Goal: Information Seeking & Learning: Check status

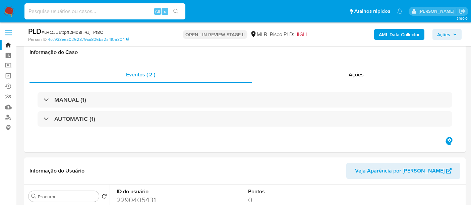
select select "10"
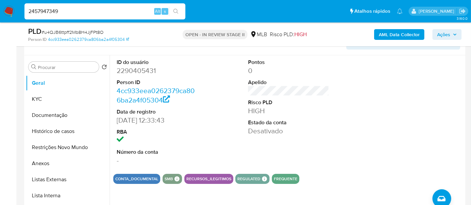
type input "2457947349"
click at [176, 9] on icon "search-icon" at bounding box center [175, 11] width 5 height 5
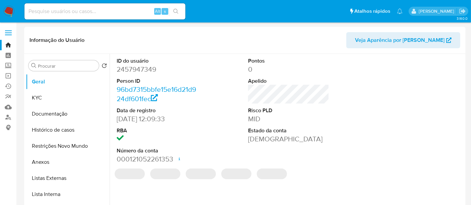
select select "10"
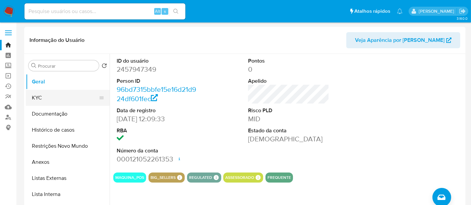
click at [34, 95] on button "KYC" at bounding box center [65, 98] width 78 height 16
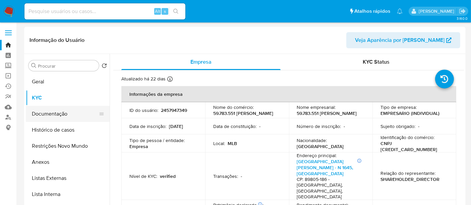
click at [47, 113] on button "Documentação" at bounding box center [65, 114] width 78 height 16
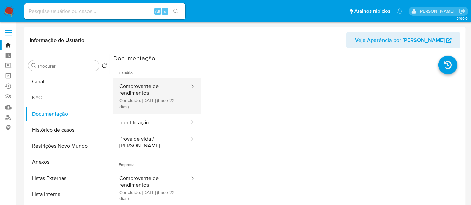
click at [148, 88] on button "Comprovante de rendimentos Concluído: 28/08/2025 (hace 22 días)" at bounding box center [151, 96] width 77 height 36
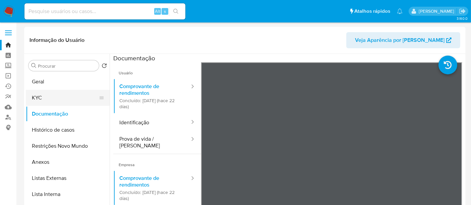
click at [45, 100] on button "KYC" at bounding box center [65, 98] width 78 height 16
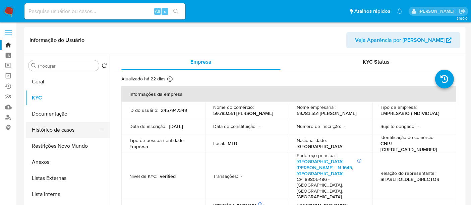
click at [53, 130] on button "Histórico de casos" at bounding box center [65, 130] width 78 height 16
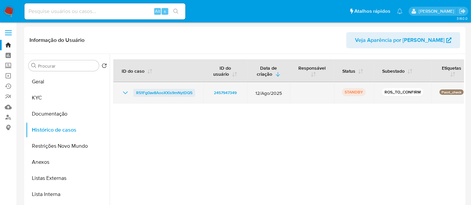
drag, startPoint x: 195, startPoint y: 88, endPoint x: 136, endPoint y: 90, distance: 59.4
click at [136, 90] on td "R51Fg0av8AooXXis9mNytDQ5" at bounding box center [158, 92] width 90 height 21
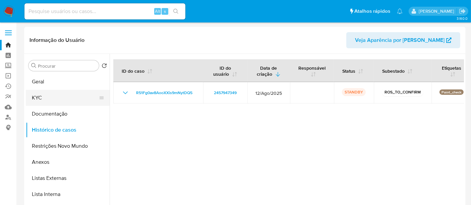
drag, startPoint x: 40, startPoint y: 97, endPoint x: 52, endPoint y: 97, distance: 12.1
click at [40, 97] on button "KYC" at bounding box center [65, 98] width 78 height 16
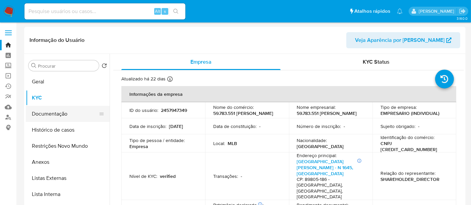
click at [42, 113] on button "Documentação" at bounding box center [65, 114] width 78 height 16
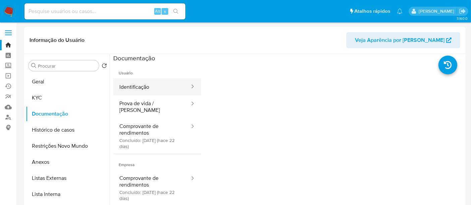
drag, startPoint x: 144, startPoint y: 85, endPoint x: 154, endPoint y: 86, distance: 10.4
click at [144, 85] on button "Identificação" at bounding box center [151, 86] width 77 height 17
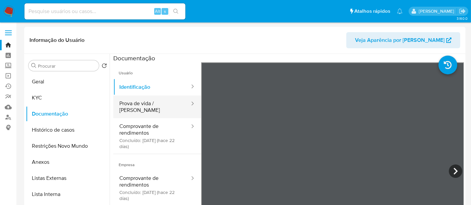
click at [156, 103] on button "Prova de vida / Selfie" at bounding box center [151, 107] width 77 height 23
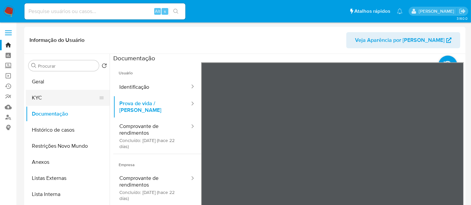
click at [33, 95] on button "KYC" at bounding box center [65, 98] width 78 height 16
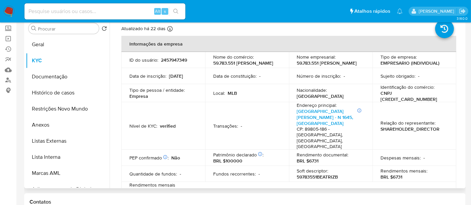
scroll to position [1, 0]
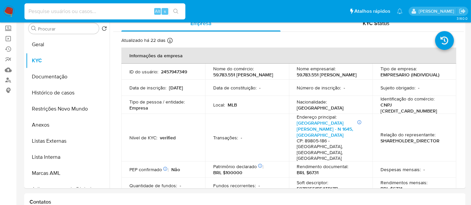
click at [84, 8] on input at bounding box center [104, 11] width 161 height 9
paste input "Fcw62rDoaXlV50pzO5xoEu7I"
type input "Fcw62rDoaXlV50pzO5xoEu7I"
click at [175, 11] on icon "search-icon" at bounding box center [175, 11] width 5 height 5
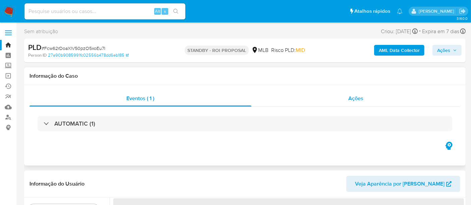
select select "10"
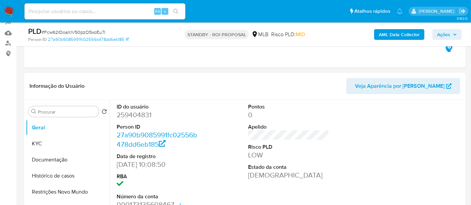
scroll to position [74, 0]
click at [47, 141] on button "KYC" at bounding box center [65, 143] width 78 height 16
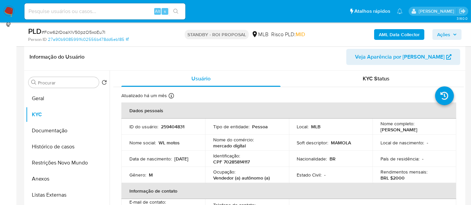
scroll to position [114, 0]
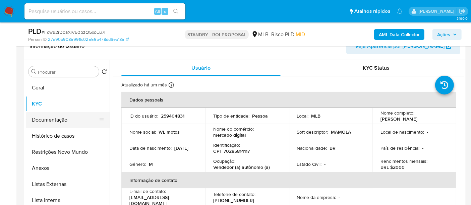
click at [52, 119] on button "Documentação" at bounding box center [65, 120] width 78 height 16
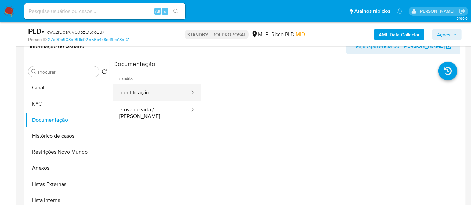
click at [132, 91] on button "Identificação" at bounding box center [151, 92] width 77 height 17
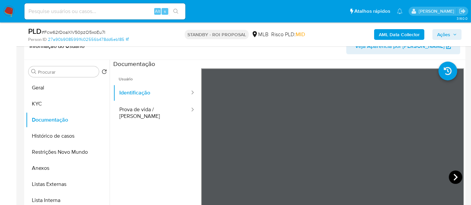
click at [454, 175] on icon at bounding box center [456, 177] width 4 height 7
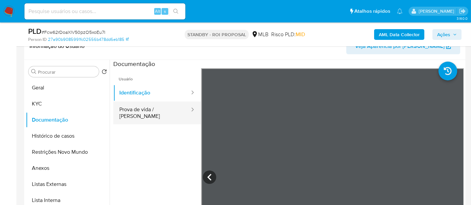
click at [141, 109] on button "Prova de vida / [PERSON_NAME]" at bounding box center [151, 113] width 77 height 23
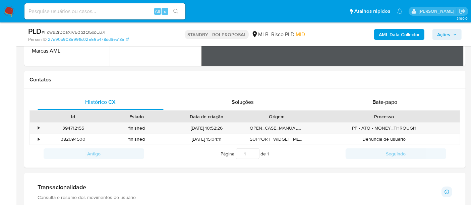
scroll to position [285, 0]
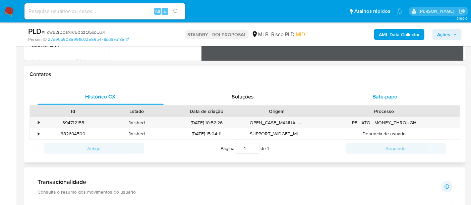
click at [394, 94] on span "Bate-papo" at bounding box center [385, 97] width 25 height 8
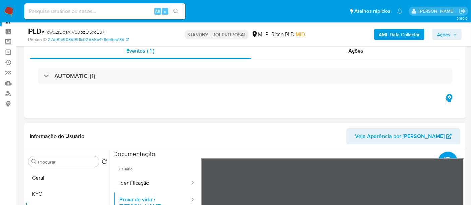
scroll to position [43, 0]
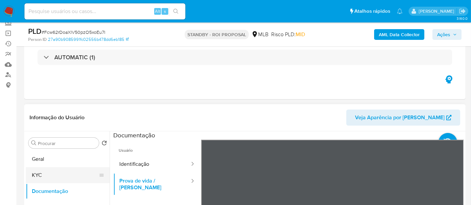
click at [42, 174] on button "KYC" at bounding box center [65, 175] width 78 height 16
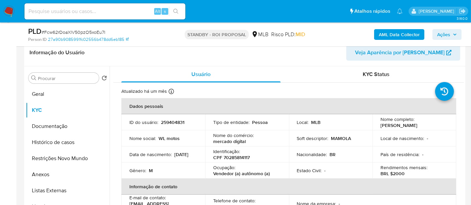
scroll to position [113, 0]
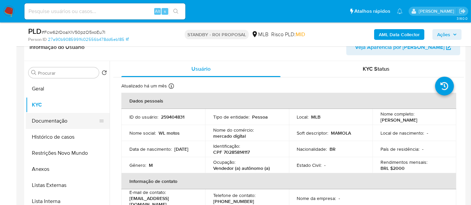
click at [59, 119] on button "Documentação" at bounding box center [65, 121] width 78 height 16
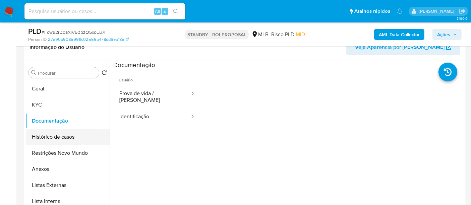
click at [65, 136] on button "Histórico de casos" at bounding box center [65, 137] width 78 height 16
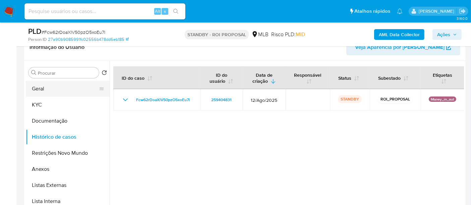
click at [47, 85] on button "Geral" at bounding box center [65, 89] width 78 height 16
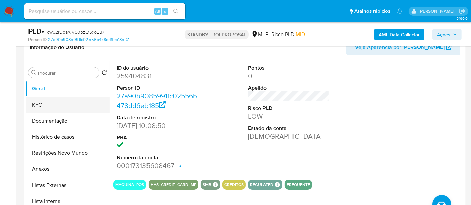
click at [36, 104] on button "KYC" at bounding box center [65, 105] width 78 height 16
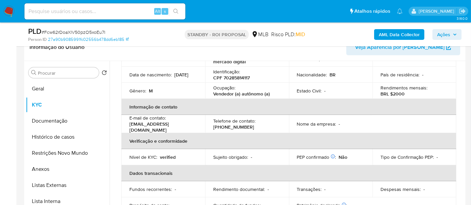
scroll to position [0, 0]
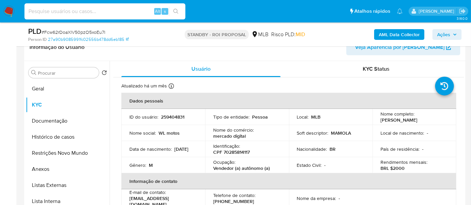
click at [38, 10] on input at bounding box center [104, 11] width 161 height 9
paste input "Fw1ISdcxG0b43bqXiaFYOeFp"
type input "Fw1ISdcxG0b43bqXiaFYOeFp"
click at [178, 9] on icon "search-icon" at bounding box center [175, 11] width 5 height 5
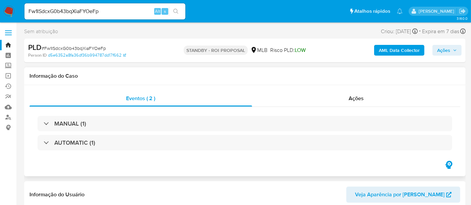
select select "10"
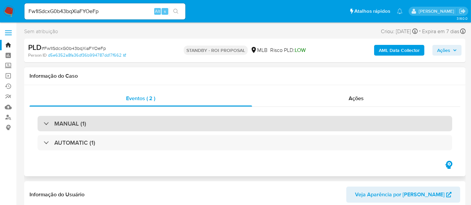
click at [122, 125] on div "MANUAL (1)" at bounding box center [245, 123] width 415 height 15
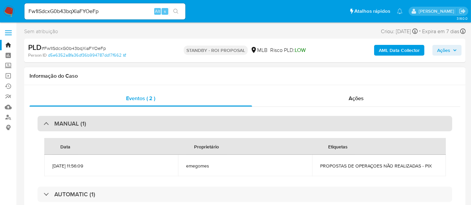
click at [124, 122] on div "MANUAL (1)" at bounding box center [245, 123] width 415 height 15
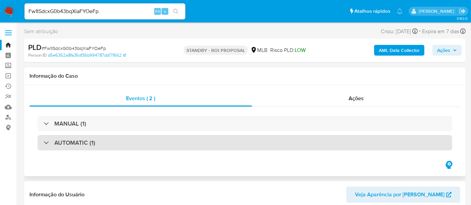
click at [121, 144] on div "AUTOMATIC (1)" at bounding box center [245, 142] width 415 height 15
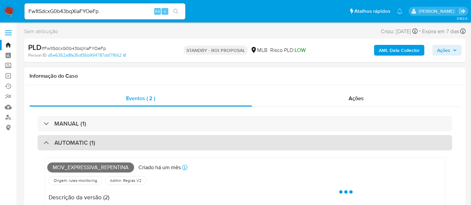
click at [121, 144] on div "AUTOMATIC (1)" at bounding box center [245, 142] width 415 height 15
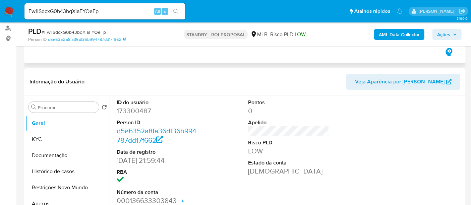
scroll to position [112, 0]
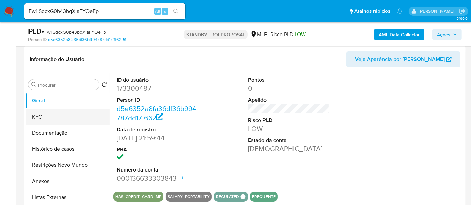
click at [49, 117] on button "KYC" at bounding box center [65, 117] width 78 height 16
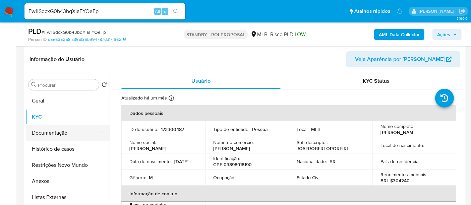
click at [59, 131] on button "Documentação" at bounding box center [65, 133] width 78 height 16
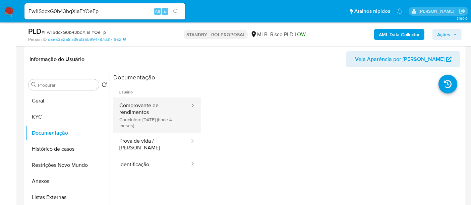
click at [151, 109] on button "Comprovante de rendimentos Concluído: 22/05/2025 (hace 4 meses)" at bounding box center [151, 116] width 77 height 36
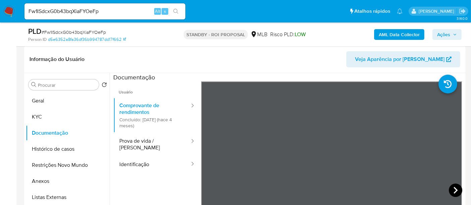
click at [454, 191] on icon at bounding box center [456, 190] width 4 height 7
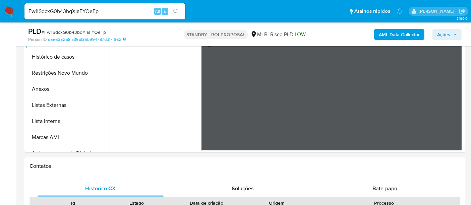
scroll to position [167, 0]
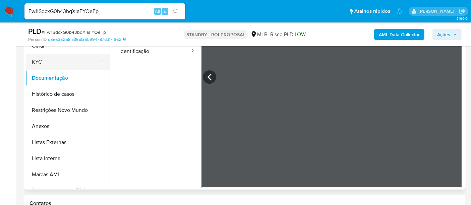
click at [36, 59] on button "KYC" at bounding box center [65, 62] width 78 height 16
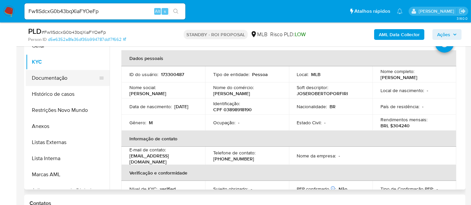
drag, startPoint x: 56, startPoint y: 78, endPoint x: 104, endPoint y: 77, distance: 47.9
click at [57, 78] on button "Documentação" at bounding box center [65, 78] width 78 height 16
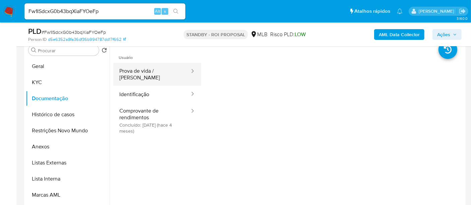
scroll to position [129, 0]
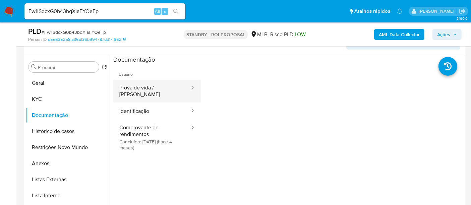
click at [155, 86] on button "Prova de vida / Selfie" at bounding box center [151, 91] width 77 height 23
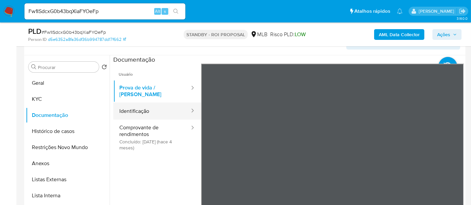
click at [138, 105] on button "Identificação" at bounding box center [151, 111] width 77 height 17
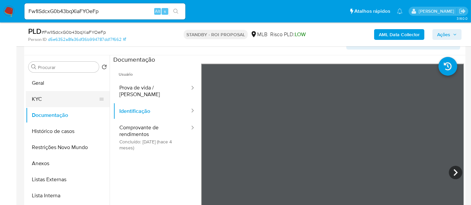
click at [44, 99] on button "KYC" at bounding box center [65, 99] width 78 height 16
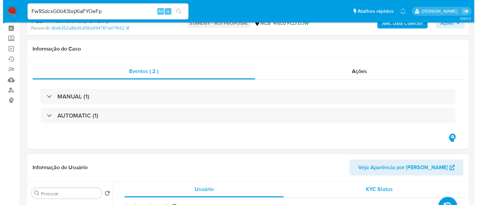
scroll to position [0, 0]
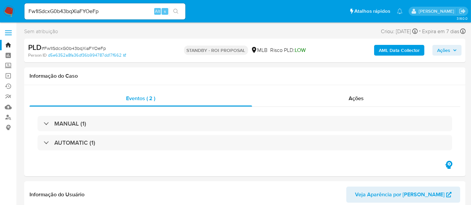
click at [411, 51] on b "AML Data Collector" at bounding box center [399, 50] width 41 height 11
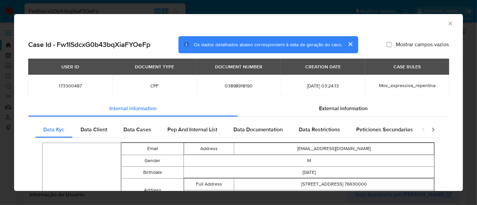
click at [407, 68] on div "CASE RULES" at bounding box center [406, 66] width 35 height 11
click at [430, 127] on icon "closure-recommendation-modal" at bounding box center [433, 129] width 7 height 7
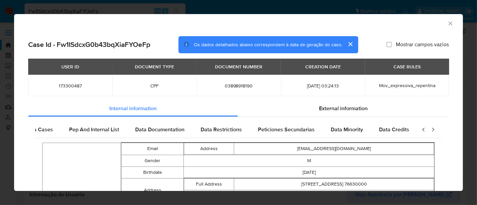
scroll to position [0, 103]
click at [430, 127] on icon "closure-recommendation-modal" at bounding box center [433, 129] width 7 height 7
click at [393, 129] on span "Data Credits" at bounding box center [392, 130] width 30 height 8
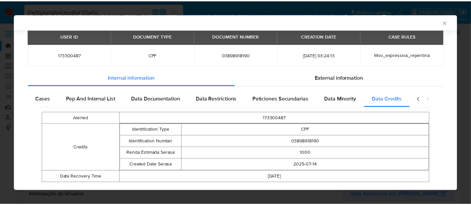
scroll to position [38, 0]
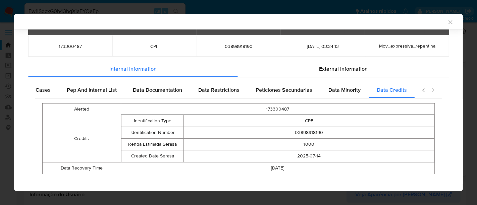
click at [447, 20] on icon "Fechar a janela" at bounding box center [450, 22] width 7 height 7
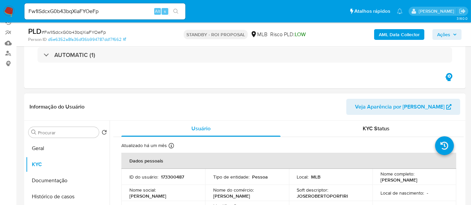
scroll to position [74, 0]
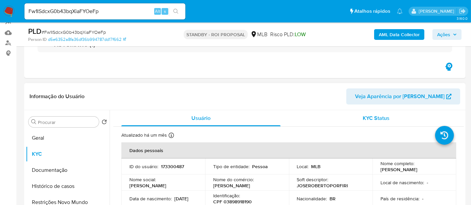
click at [377, 118] on span "KYC Status" at bounding box center [376, 118] width 27 height 8
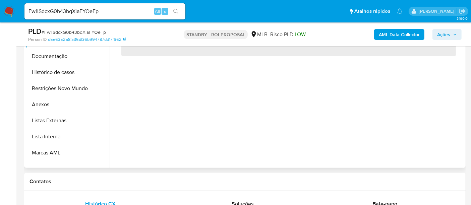
scroll to position [223, 0]
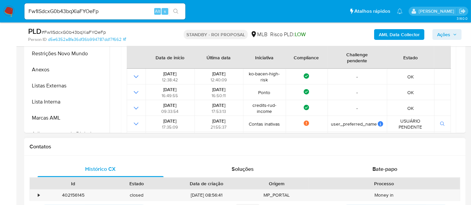
click at [380, 184] on div "Processo" at bounding box center [384, 183] width 142 height 7
click at [389, 168] on span "Bate-papo" at bounding box center [385, 169] width 25 height 8
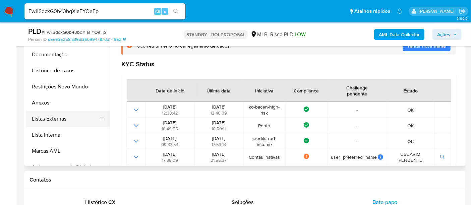
scroll to position [112, 0]
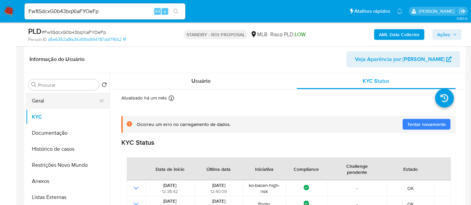
click at [39, 99] on button "Geral" at bounding box center [65, 101] width 78 height 16
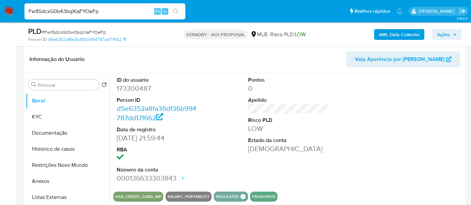
drag, startPoint x: 121, startPoint y: 14, endPoint x: 0, endPoint y: 5, distance: 121.3
click at [0, 5] on nav "Pausado Ver notificaciones Fw1ISdcxG0b43bqXiaFYOeFp Alt s Atalhos rápidos Presi…" at bounding box center [235, 11] width 471 height 22
paste input "Ogr69Gil9xJfJY8pZ6DI0Hev"
type input "Ogr69Gil9xJfJY8pZ6DI0Hev"
click at [173, 9] on icon "search-icon" at bounding box center [175, 11] width 5 height 5
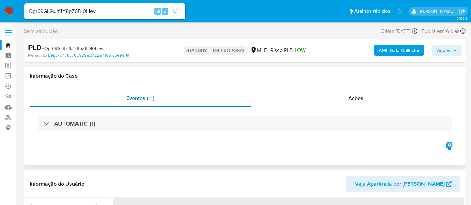
select select "10"
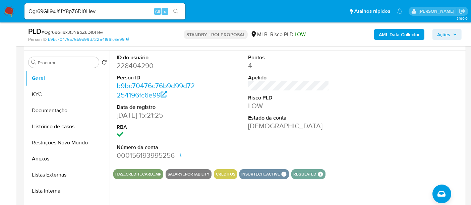
scroll to position [112, 0]
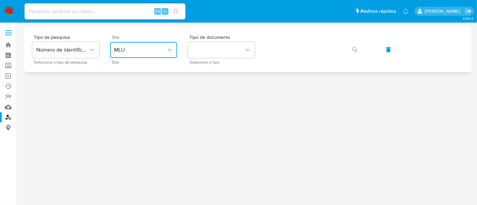
click at [171, 49] on icon "site_id" at bounding box center [170, 50] width 4 height 2
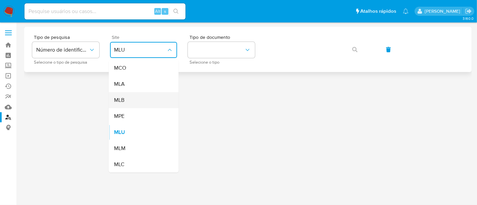
click at [127, 100] on div "MLB" at bounding box center [141, 100] width 55 height 16
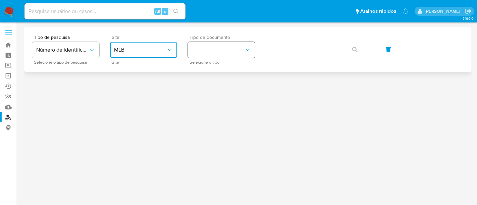
drag, startPoint x: 251, startPoint y: 48, endPoint x: 247, endPoint y: 57, distance: 9.7
click at [251, 48] on button "identificationType" at bounding box center [221, 50] width 67 height 16
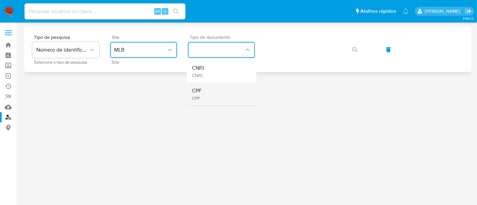
click at [204, 90] on div "CPF CPF" at bounding box center [219, 94] width 55 height 23
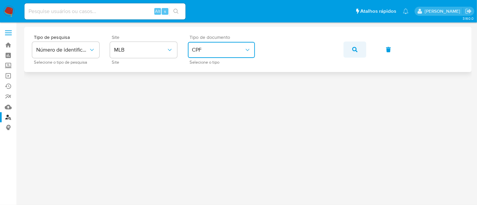
click at [351, 50] on button "button" at bounding box center [354, 50] width 23 height 16
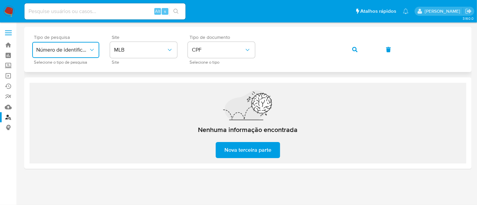
click at [94, 49] on icon "typeSearch" at bounding box center [92, 50] width 7 height 7
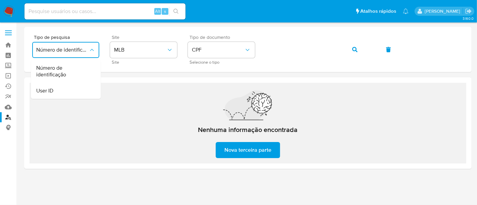
click at [59, 73] on span "Número de identificação" at bounding box center [63, 71] width 55 height 13
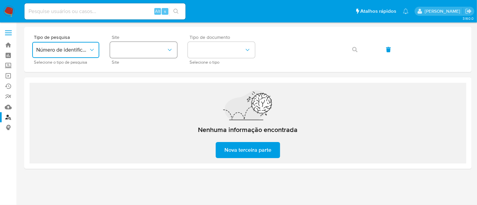
click at [172, 49] on icon "site_id" at bounding box center [169, 50] width 7 height 7
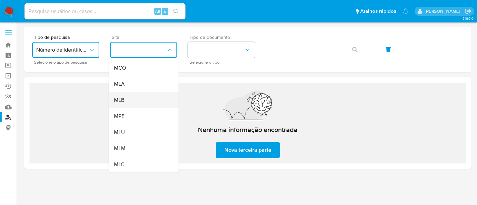
click at [124, 101] on div "MLB" at bounding box center [141, 100] width 55 height 16
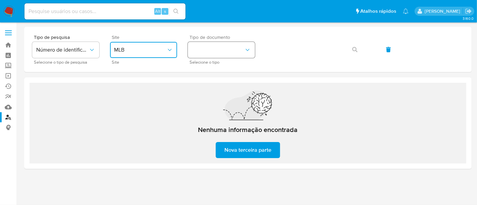
click at [248, 48] on icon "identificationType" at bounding box center [247, 50] width 7 height 7
click at [198, 91] on span "CPF" at bounding box center [197, 91] width 10 height 7
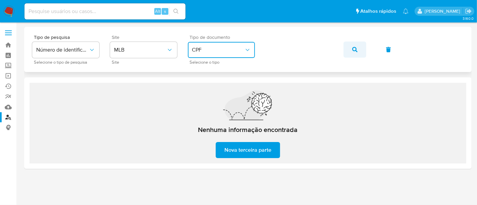
click at [353, 45] on span "button" at bounding box center [354, 49] width 5 height 15
click at [351, 50] on button "button" at bounding box center [354, 50] width 23 height 16
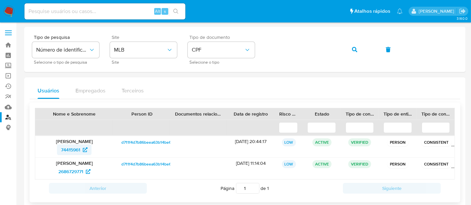
click at [68, 147] on span "74415961" at bounding box center [70, 150] width 19 height 11
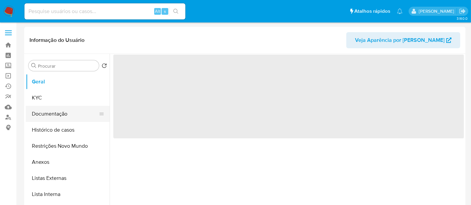
select select "10"
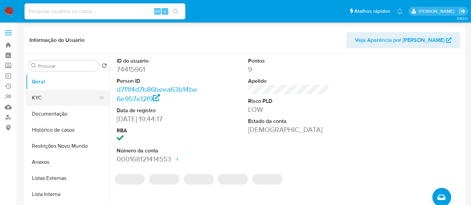
click at [40, 98] on button "KYC" at bounding box center [65, 98] width 78 height 16
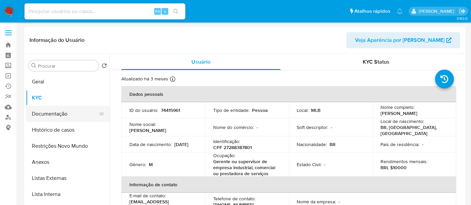
click at [50, 114] on button "Documentação" at bounding box center [65, 114] width 78 height 16
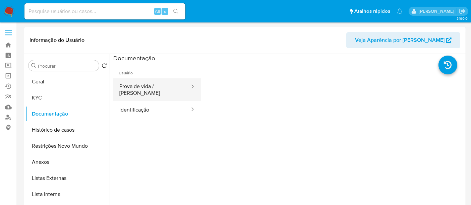
click at [153, 85] on button "Prova de vida / Selfie" at bounding box center [151, 89] width 77 height 23
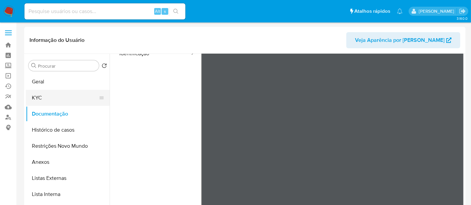
drag, startPoint x: 42, startPoint y: 98, endPoint x: 72, endPoint y: 96, distance: 30.6
click at [41, 98] on button "KYC" at bounding box center [65, 98] width 78 height 16
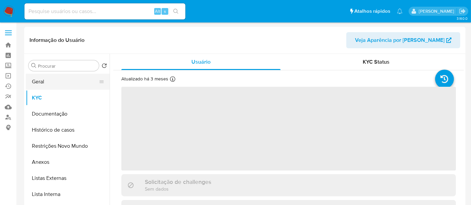
click at [44, 83] on button "Geral" at bounding box center [65, 82] width 78 height 16
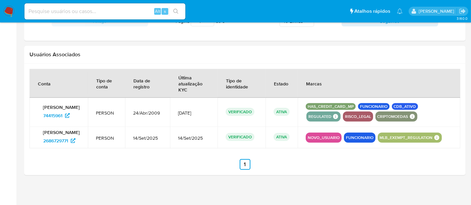
scroll to position [750, 0]
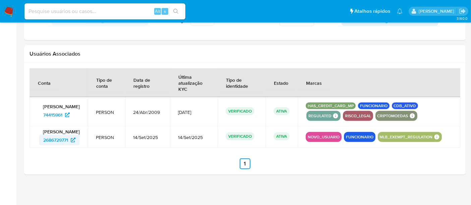
click at [51, 135] on span "2686729771" at bounding box center [55, 140] width 25 height 11
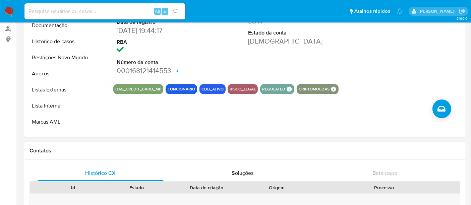
scroll to position [0, 0]
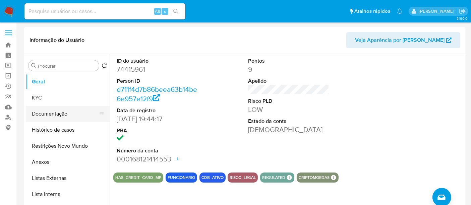
click at [41, 111] on button "Documentação" at bounding box center [65, 114] width 78 height 16
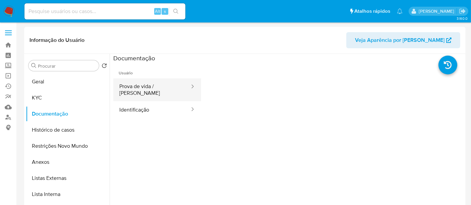
click at [144, 89] on button "Prova de vida / [PERSON_NAME]" at bounding box center [151, 89] width 77 height 23
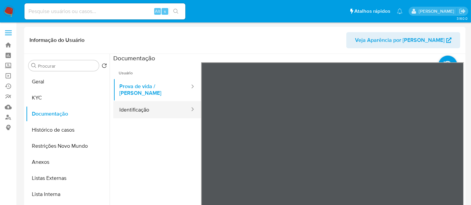
click at [140, 108] on button "Identificação" at bounding box center [151, 109] width 77 height 17
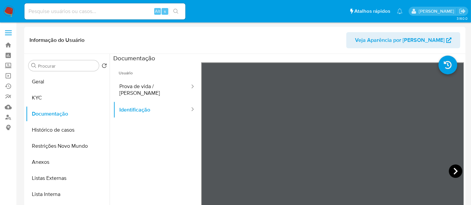
click at [451, 172] on icon at bounding box center [455, 171] width 13 height 13
click at [211, 168] on icon at bounding box center [209, 171] width 13 height 13
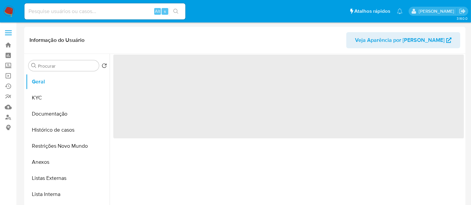
select select "10"
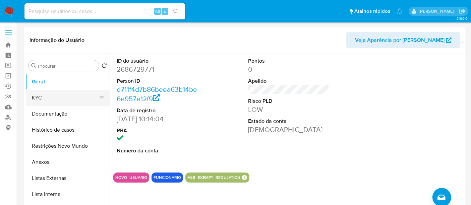
click at [40, 99] on button "KYC" at bounding box center [65, 98] width 78 height 16
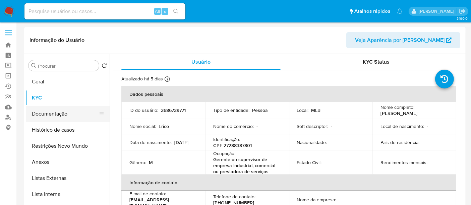
click at [49, 113] on button "Documentação" at bounding box center [65, 114] width 78 height 16
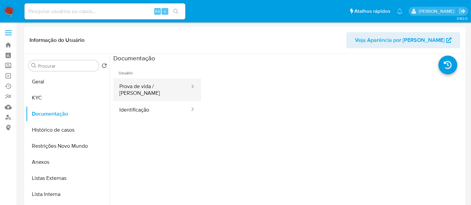
click at [164, 86] on button "Prova de vida / Selfie" at bounding box center [151, 89] width 77 height 23
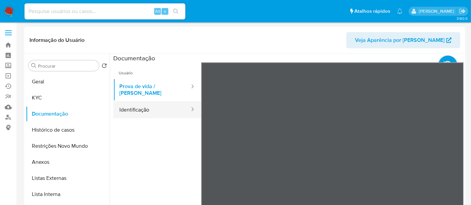
click at [154, 109] on button "Identificação" at bounding box center [151, 109] width 77 height 17
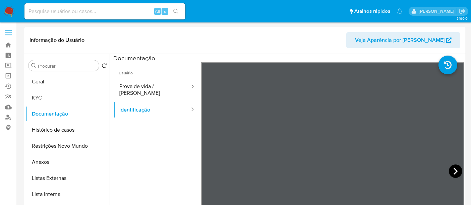
click at [449, 168] on icon at bounding box center [455, 171] width 13 height 13
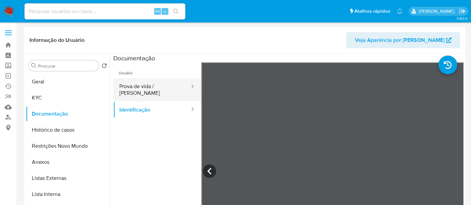
click at [137, 85] on button "Prova de vida / Selfie" at bounding box center [151, 89] width 77 height 23
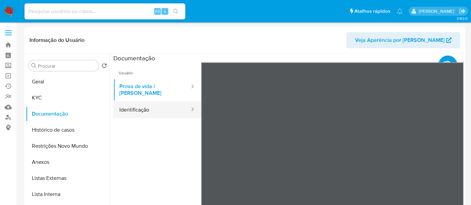
click at [126, 104] on button "Identificação" at bounding box center [151, 109] width 77 height 17
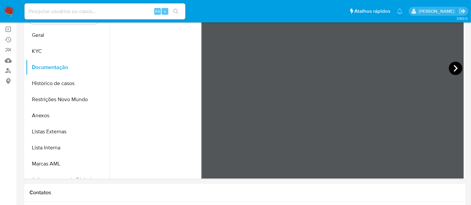
click at [454, 64] on icon at bounding box center [455, 68] width 13 height 13
click at [55, 84] on button "Histórico de casos" at bounding box center [65, 83] width 78 height 16
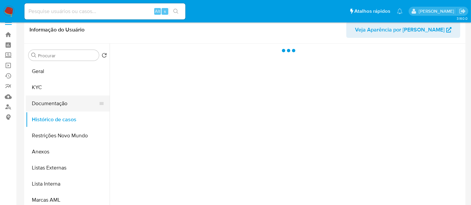
scroll to position [9, 0]
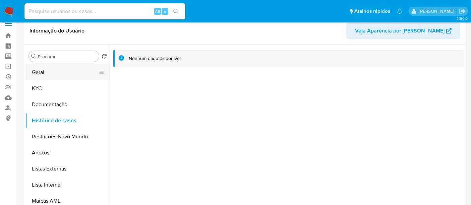
click at [49, 71] on button "Geral" at bounding box center [65, 72] width 78 height 16
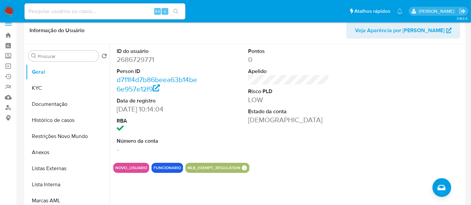
scroll to position [0, 0]
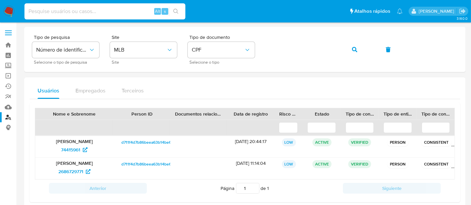
click at [35, 8] on input at bounding box center [104, 11] width 161 height 9
paste input "1765025365"
type input "1765025365"
click at [175, 11] on icon "search-icon" at bounding box center [175, 11] width 5 height 5
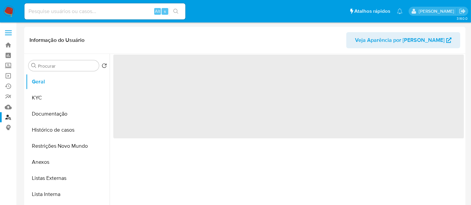
select select "10"
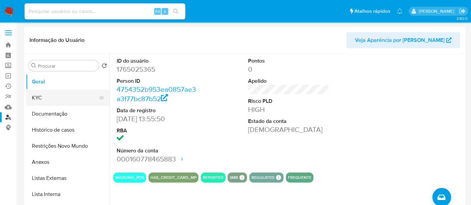
click at [39, 97] on button "KYC" at bounding box center [65, 98] width 78 height 16
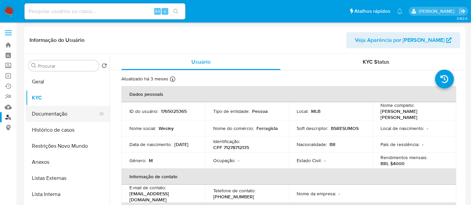
click at [51, 114] on button "Documentação" at bounding box center [65, 114] width 78 height 16
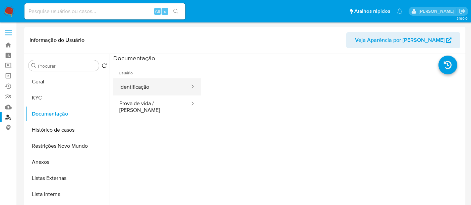
click at [139, 88] on button "Identificação" at bounding box center [151, 86] width 77 height 17
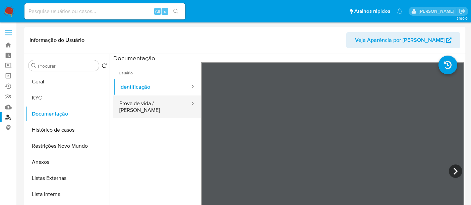
click at [148, 108] on button "Prova de vida / [PERSON_NAME]" at bounding box center [151, 107] width 77 height 23
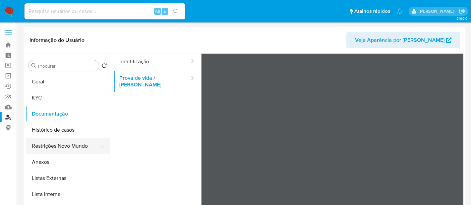
scroll to position [37, 0]
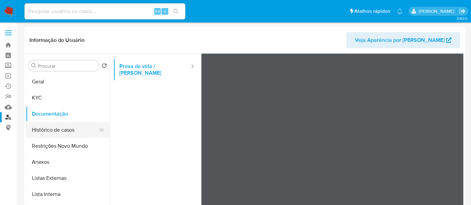
click at [61, 130] on button "Histórico de casos" at bounding box center [65, 130] width 78 height 16
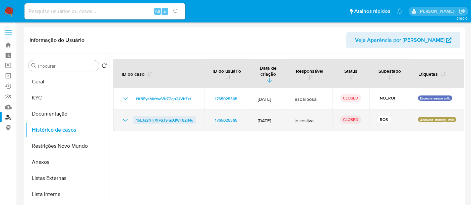
click at [148, 116] on span "1bLJa2NHXl7GJSmxQWT8ZrNu" at bounding box center [164, 120] width 57 height 8
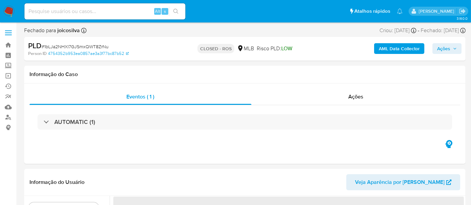
select select "10"
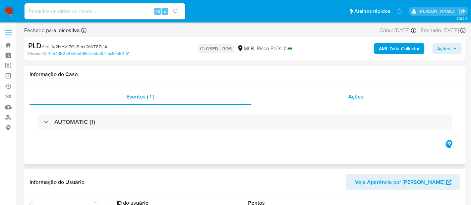
click at [354, 99] on span "Ações" at bounding box center [355, 97] width 15 height 8
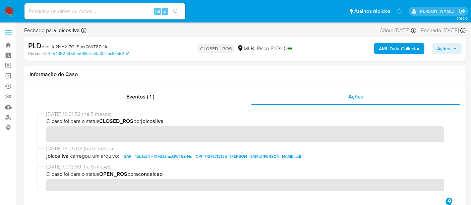
click at [35, 9] on input at bounding box center [104, 11] width 161 height 9
paste input "1624664093"
type input "1624664093"
click at [173, 9] on icon "search-icon" at bounding box center [175, 11] width 5 height 5
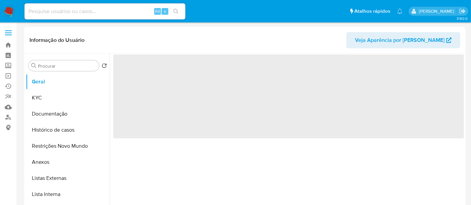
select select "10"
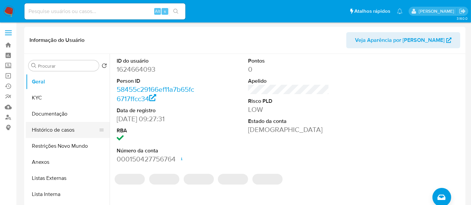
click at [54, 128] on button "Histórico de casos" at bounding box center [65, 130] width 78 height 16
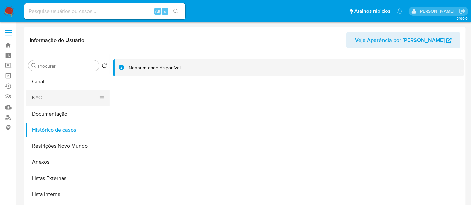
click at [40, 98] on button "KYC" at bounding box center [65, 98] width 78 height 16
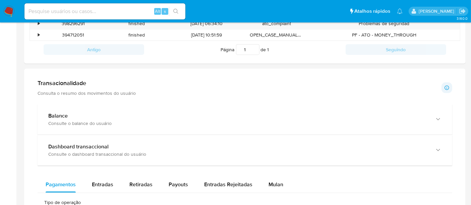
scroll to position [261, 0]
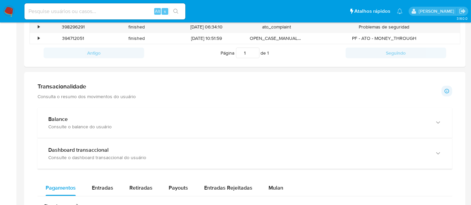
click at [73, 90] on div "Transacionalidade Consulta o resumo dos movimentos do usuário" at bounding box center [87, 91] width 98 height 17
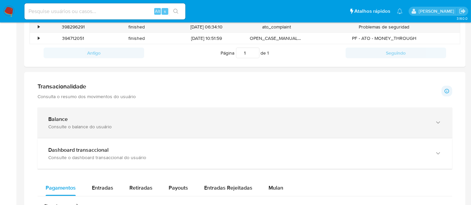
click at [66, 119] on b "Balance" at bounding box center [57, 119] width 19 height 8
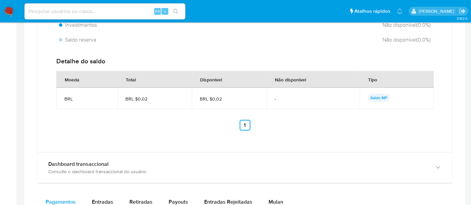
scroll to position [484, 0]
